Goal: Use online tool/utility: Utilize a website feature to perform a specific function

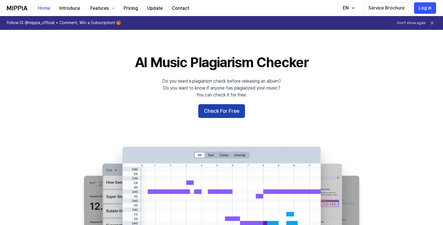
click at [219, 111] on button "Check For Free" at bounding box center [221, 111] width 47 height 14
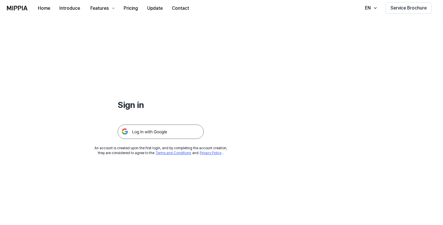
click at [154, 133] on img at bounding box center [161, 132] width 86 height 14
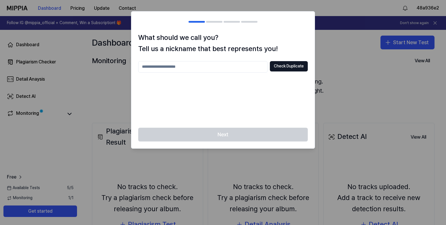
click at [165, 65] on input "text" at bounding box center [202, 66] width 129 height 11
type input "*"
type input "********"
click at [289, 65] on button "Check Duplicate" at bounding box center [289, 66] width 38 height 10
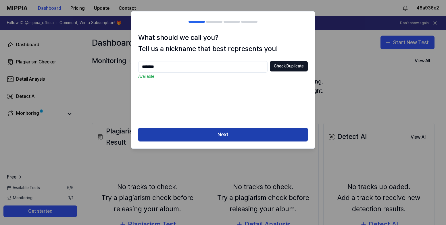
click at [229, 137] on button "Next" at bounding box center [222, 135] width 169 height 14
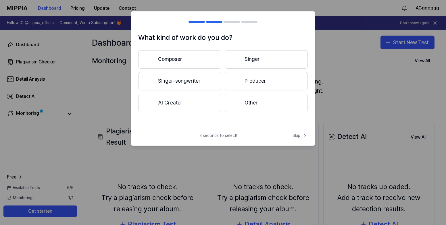
click at [171, 106] on button "AI Creator" at bounding box center [179, 103] width 83 height 18
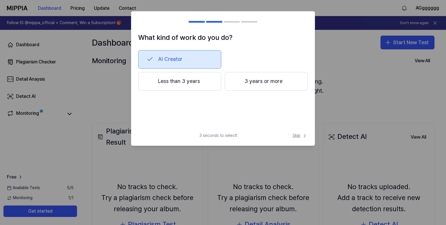
click at [296, 136] on span "Skip" at bounding box center [299, 136] width 15 height 6
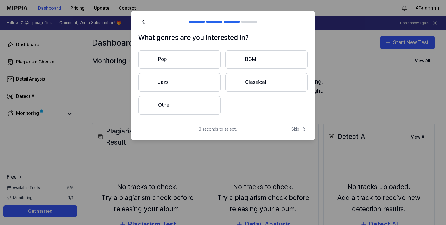
click at [242, 83] on button "Classical" at bounding box center [266, 82] width 82 height 18
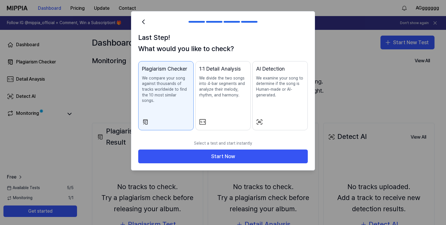
click at [290, 82] on p "We examine your song to determine if the song is Human-made or AI-generated." at bounding box center [280, 87] width 48 height 22
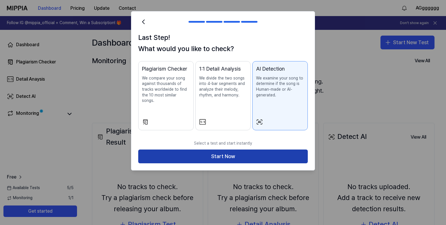
click at [229, 154] on button "Start Now" at bounding box center [222, 157] width 169 height 14
